Goal: Task Accomplishment & Management: Understand process/instructions

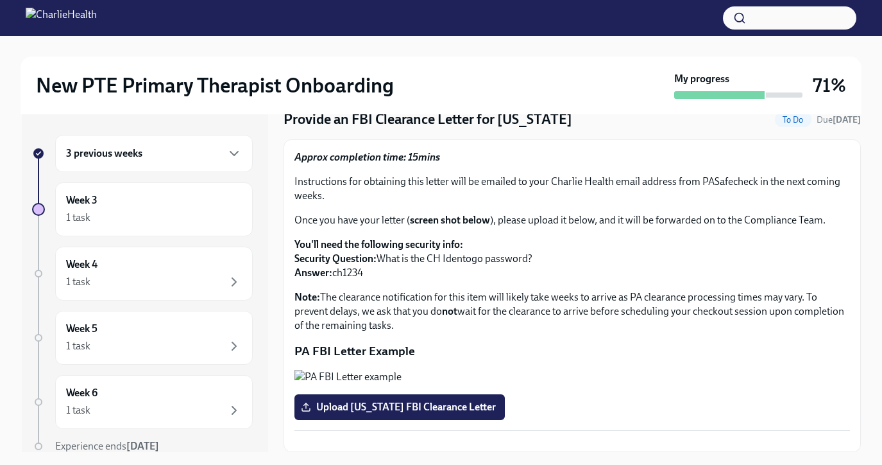
scroll to position [152, 0]
click at [89, 218] on div "1 task" at bounding box center [78, 217] width 24 height 14
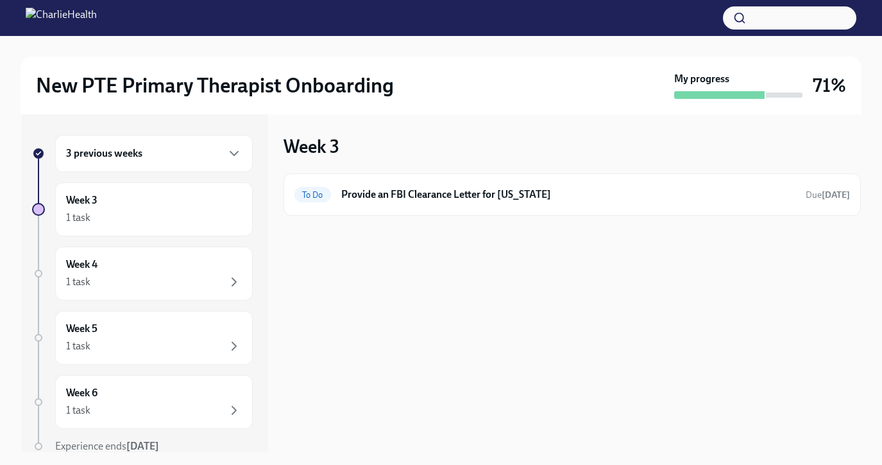
click at [101, 157] on h6 "3 previous weeks" at bounding box center [104, 153] width 76 height 14
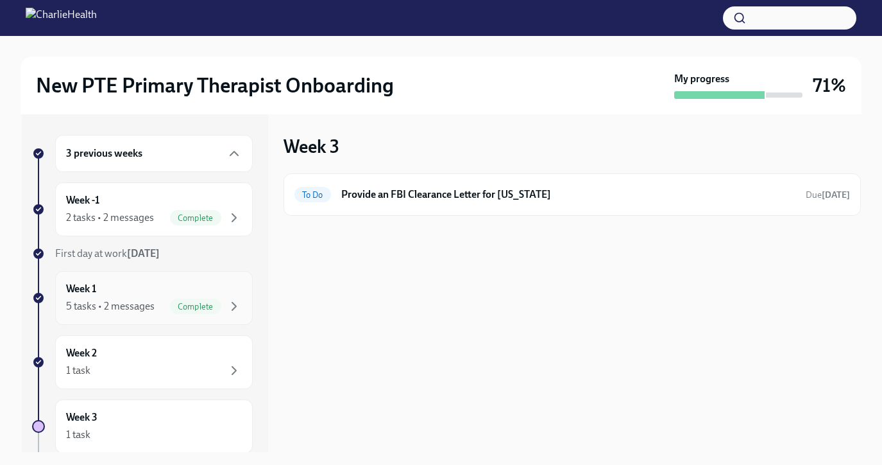
click at [131, 300] on div "5 tasks • 2 messages" at bounding box center [110, 306] width 89 height 14
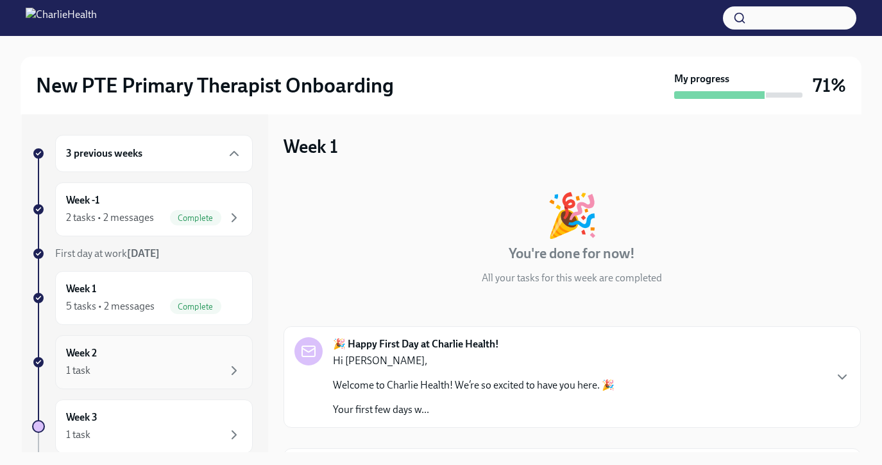
click at [142, 364] on div "1 task" at bounding box center [154, 370] width 176 height 15
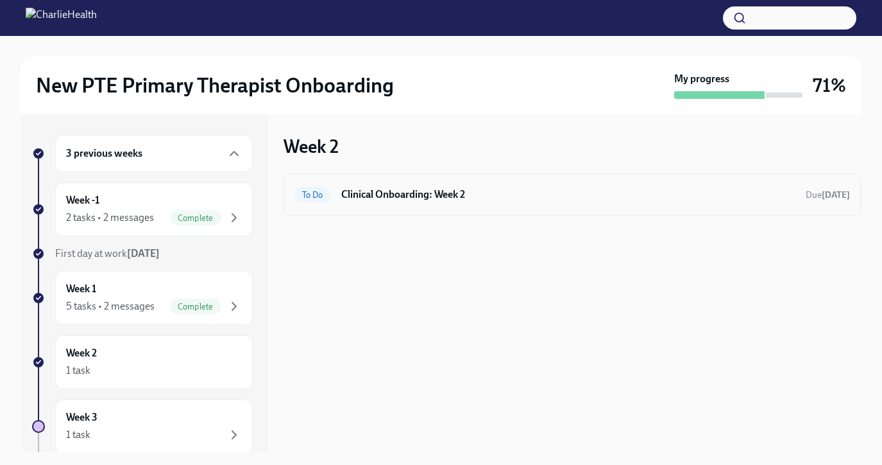
click at [377, 196] on h6 "Clinical Onboarding: Week 2" at bounding box center [568, 194] width 454 height 14
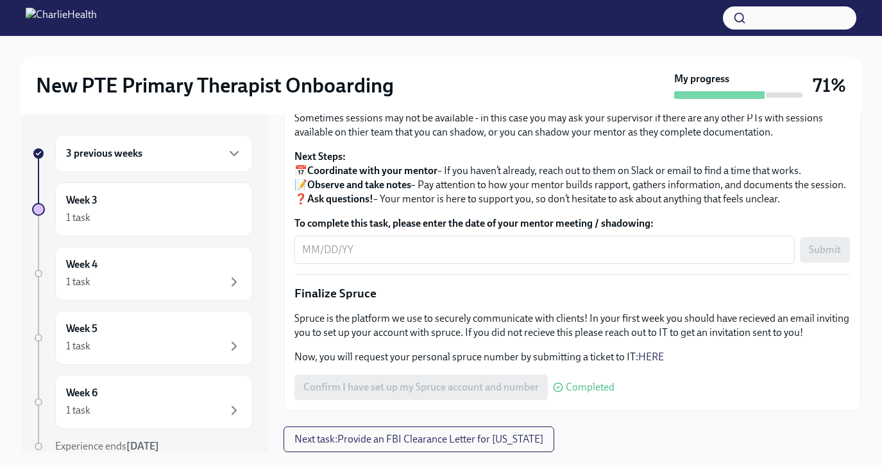
scroll to position [1341, 0]
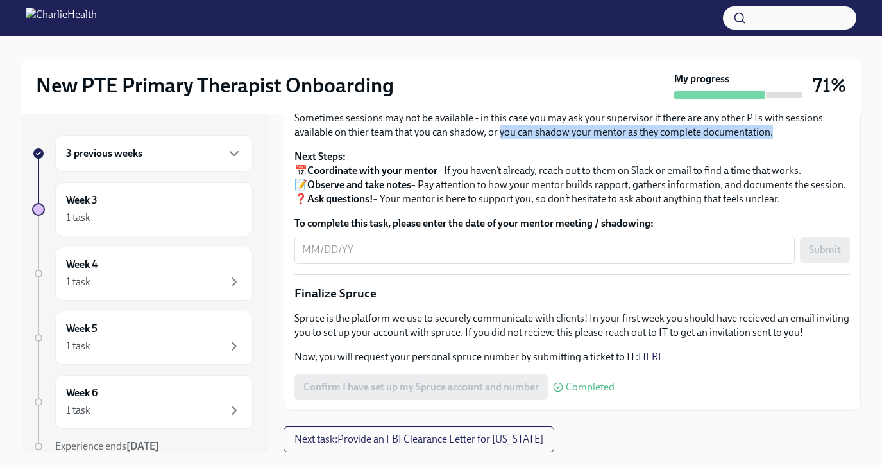
drag, startPoint x: 501, startPoint y: 198, endPoint x: 794, endPoint y: 196, distance: 292.6
click at [794, 139] on p "Sometimes sessions may not be available - in this case you may ask your supervi…" at bounding box center [573, 125] width 556 height 28
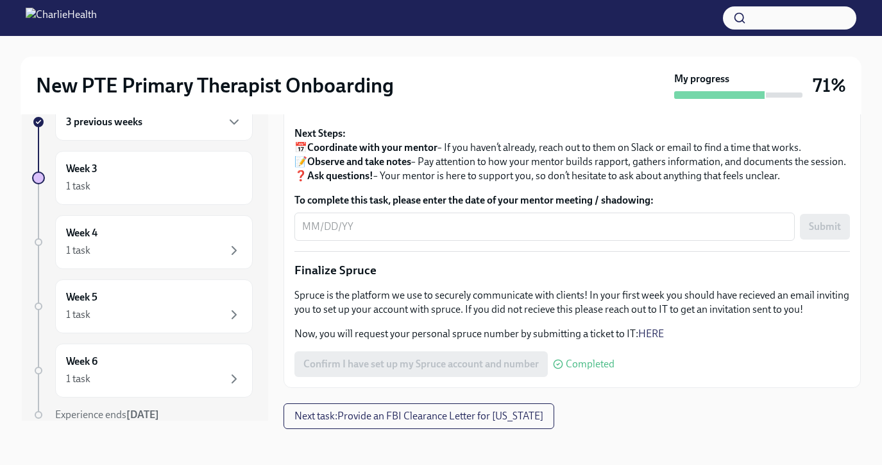
scroll to position [19, 0]
